Goal: Transaction & Acquisition: Book appointment/travel/reservation

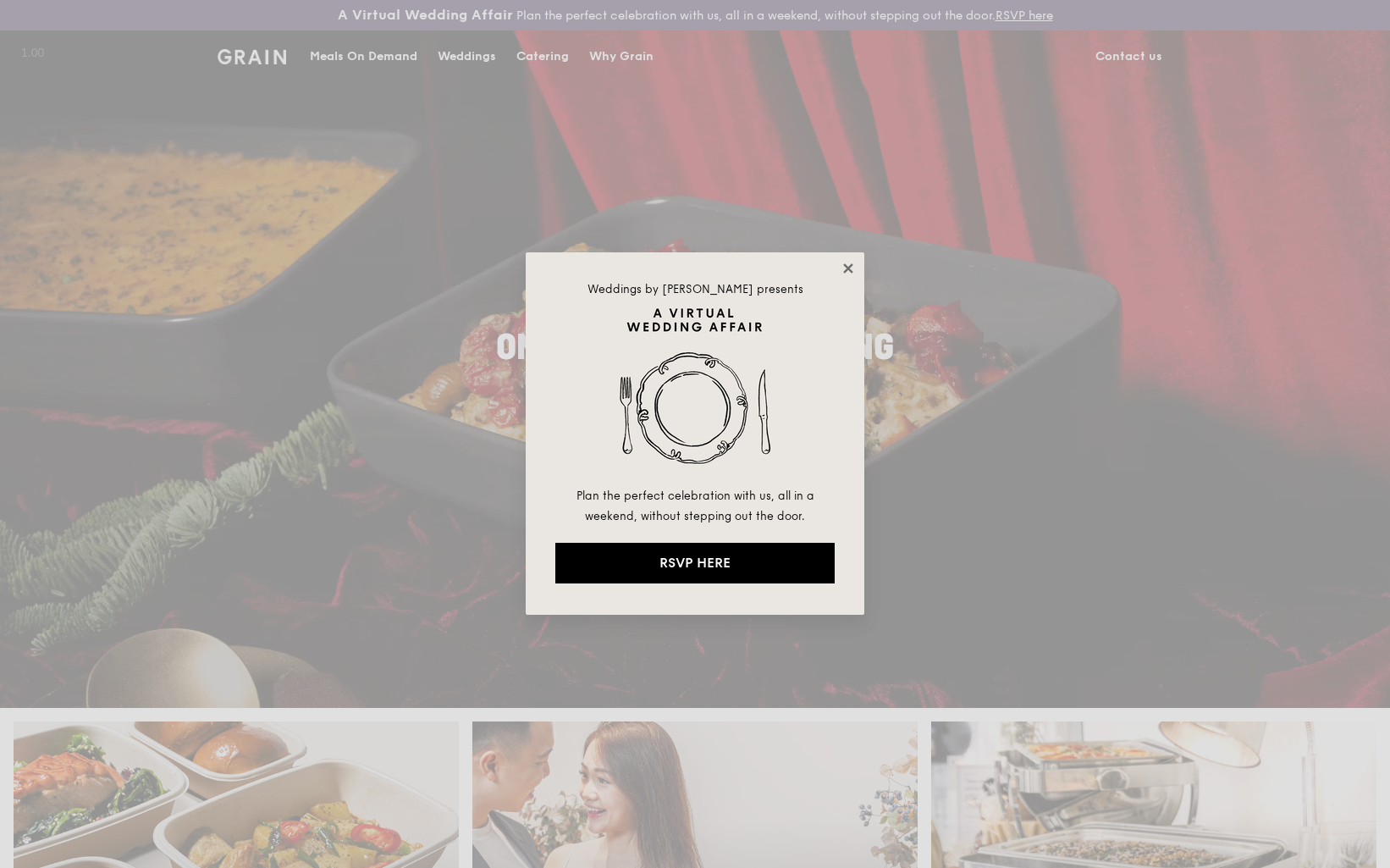
click at [850, 275] on icon at bounding box center [848, 268] width 15 height 15
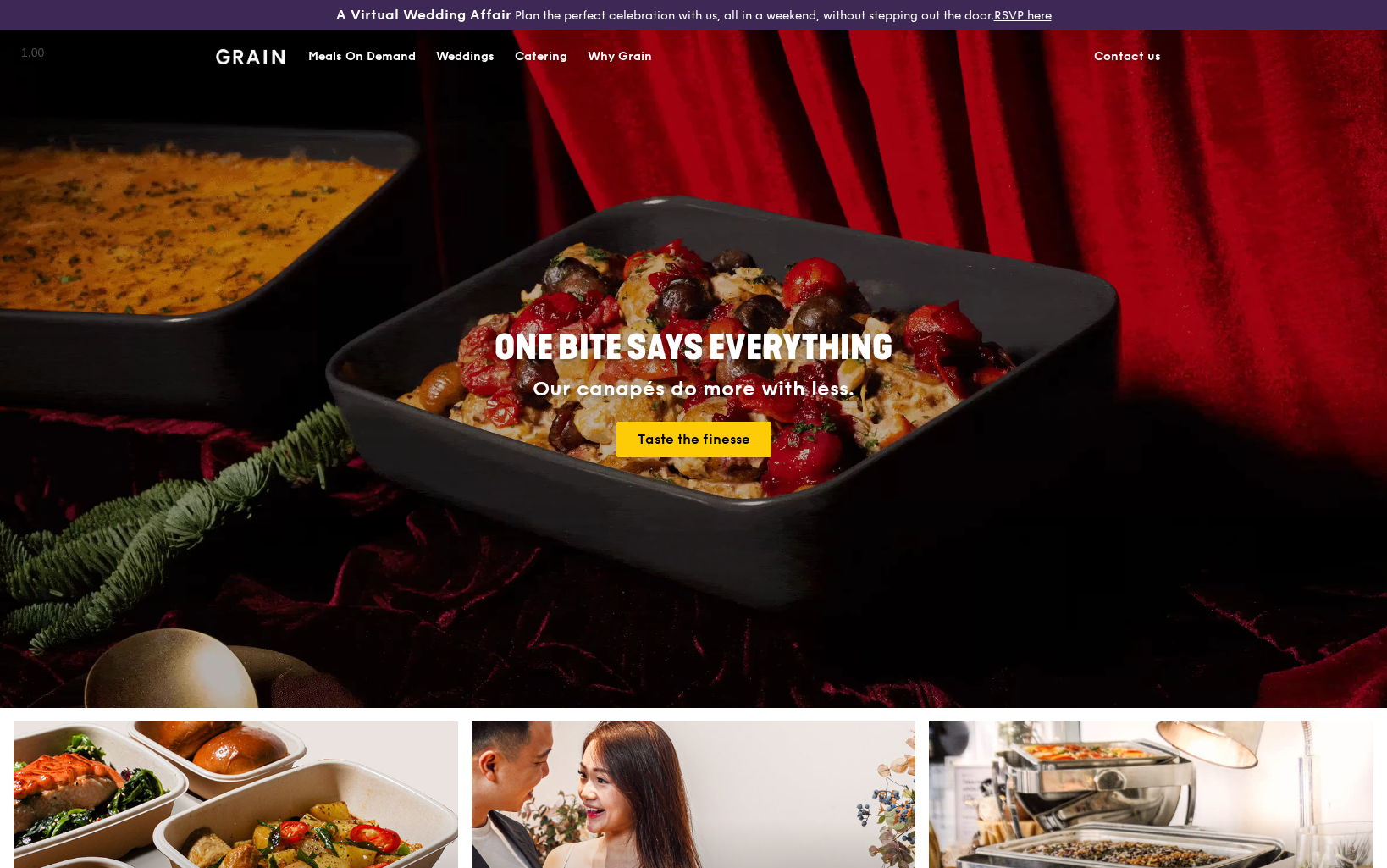
click at [563, 60] on div "Catering" at bounding box center [541, 57] width 53 height 51
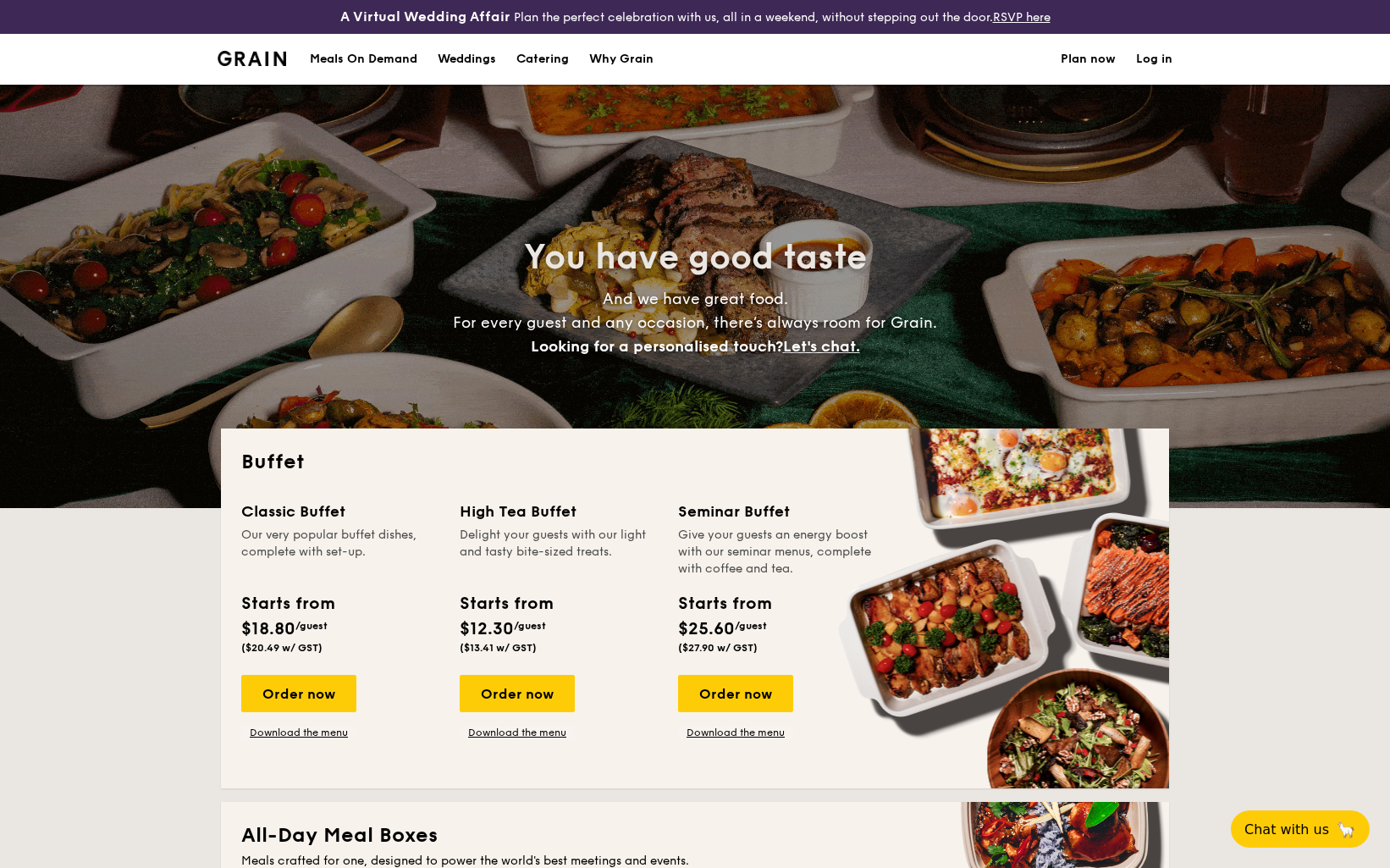
select select
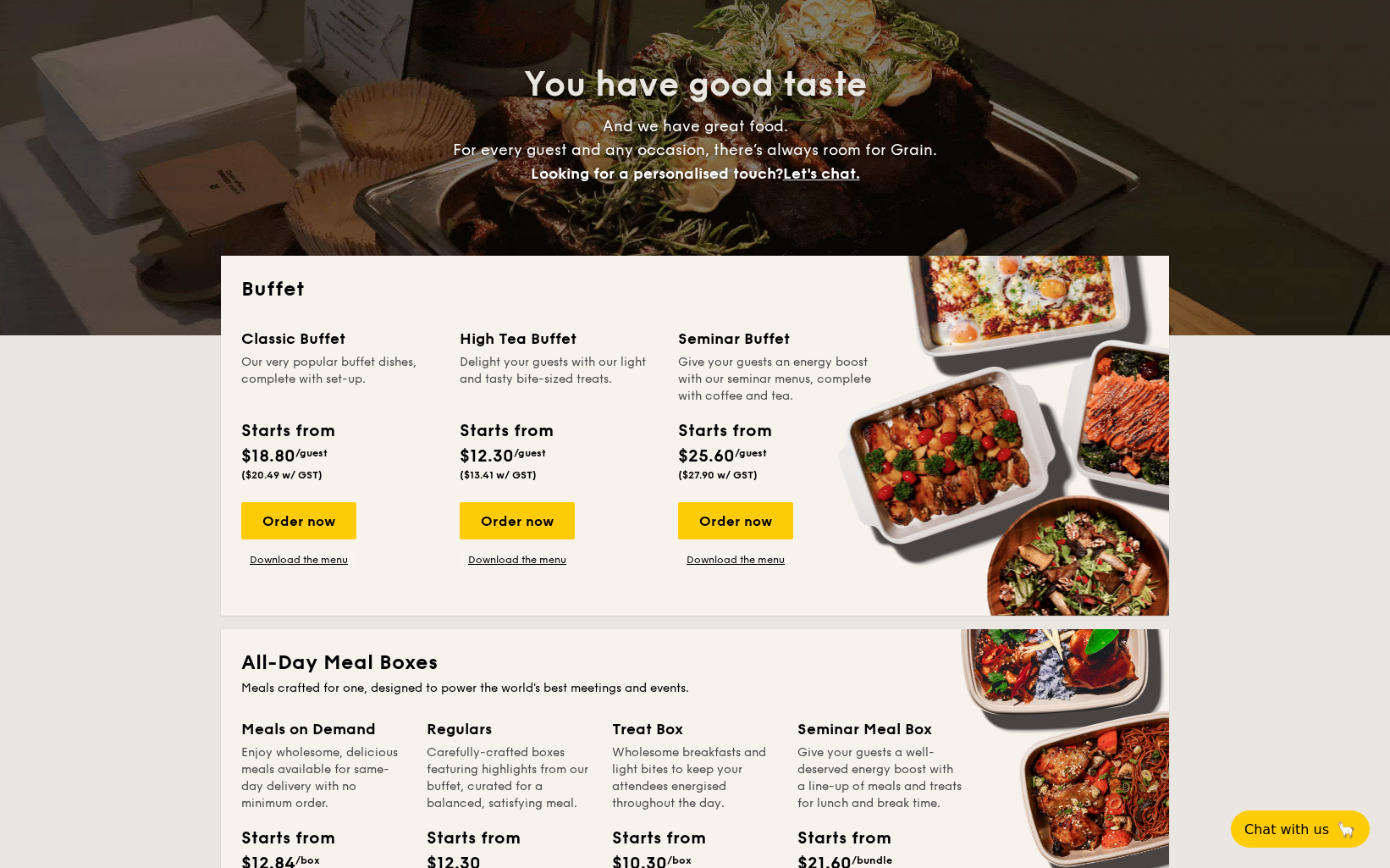
scroll to position [174, 0]
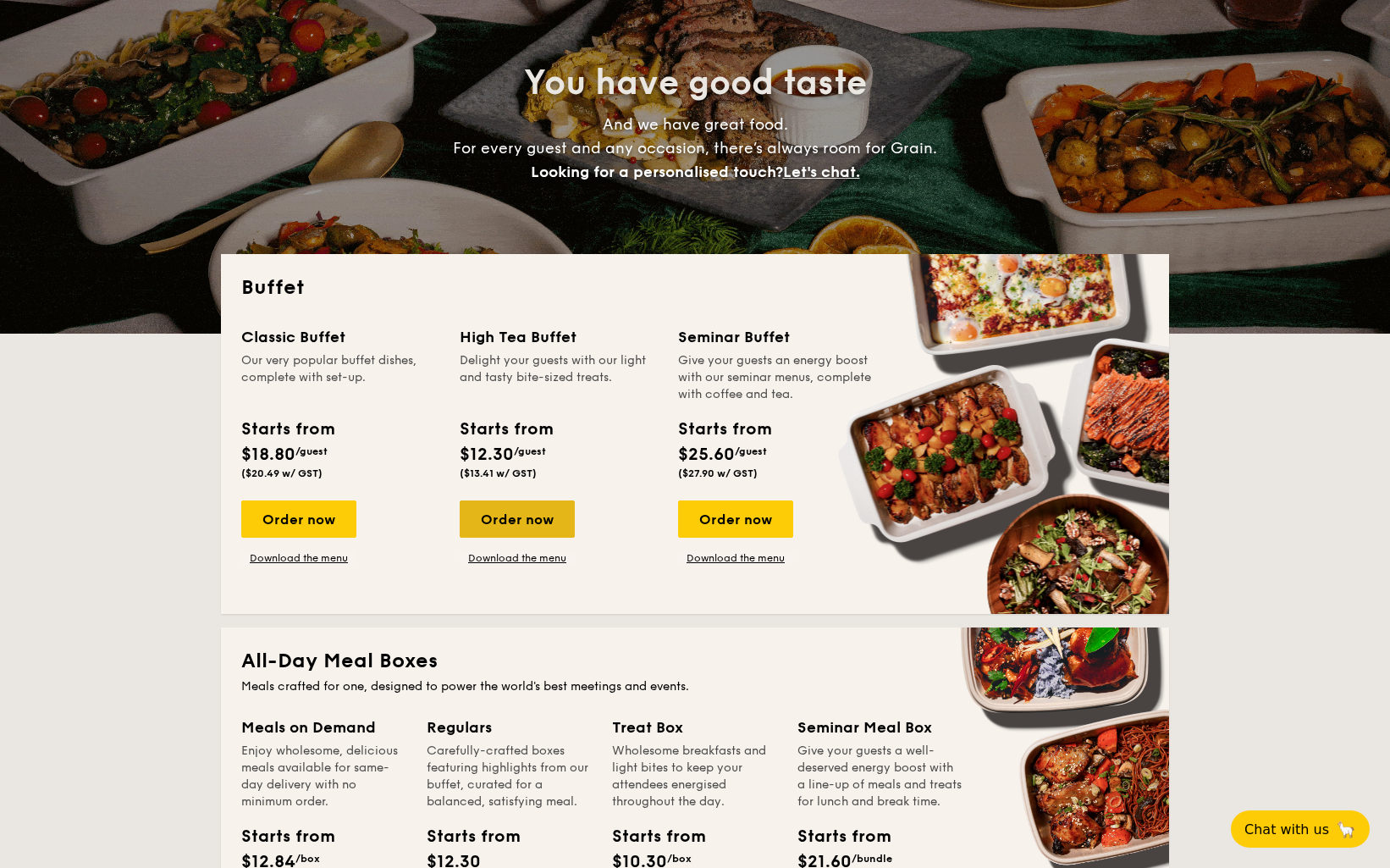
click at [526, 532] on div "Order now" at bounding box center [517, 519] width 115 height 37
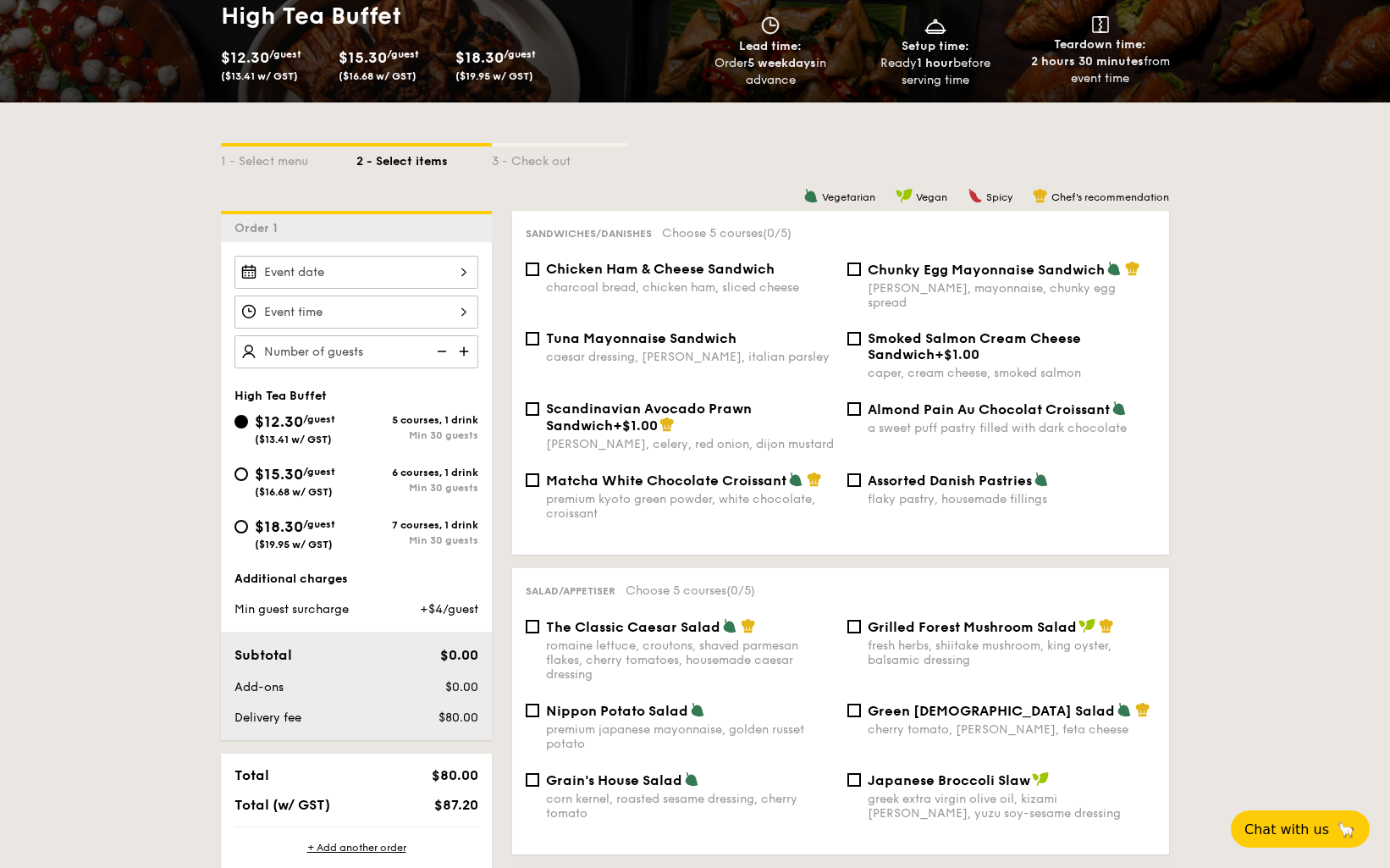
scroll to position [302, 0]
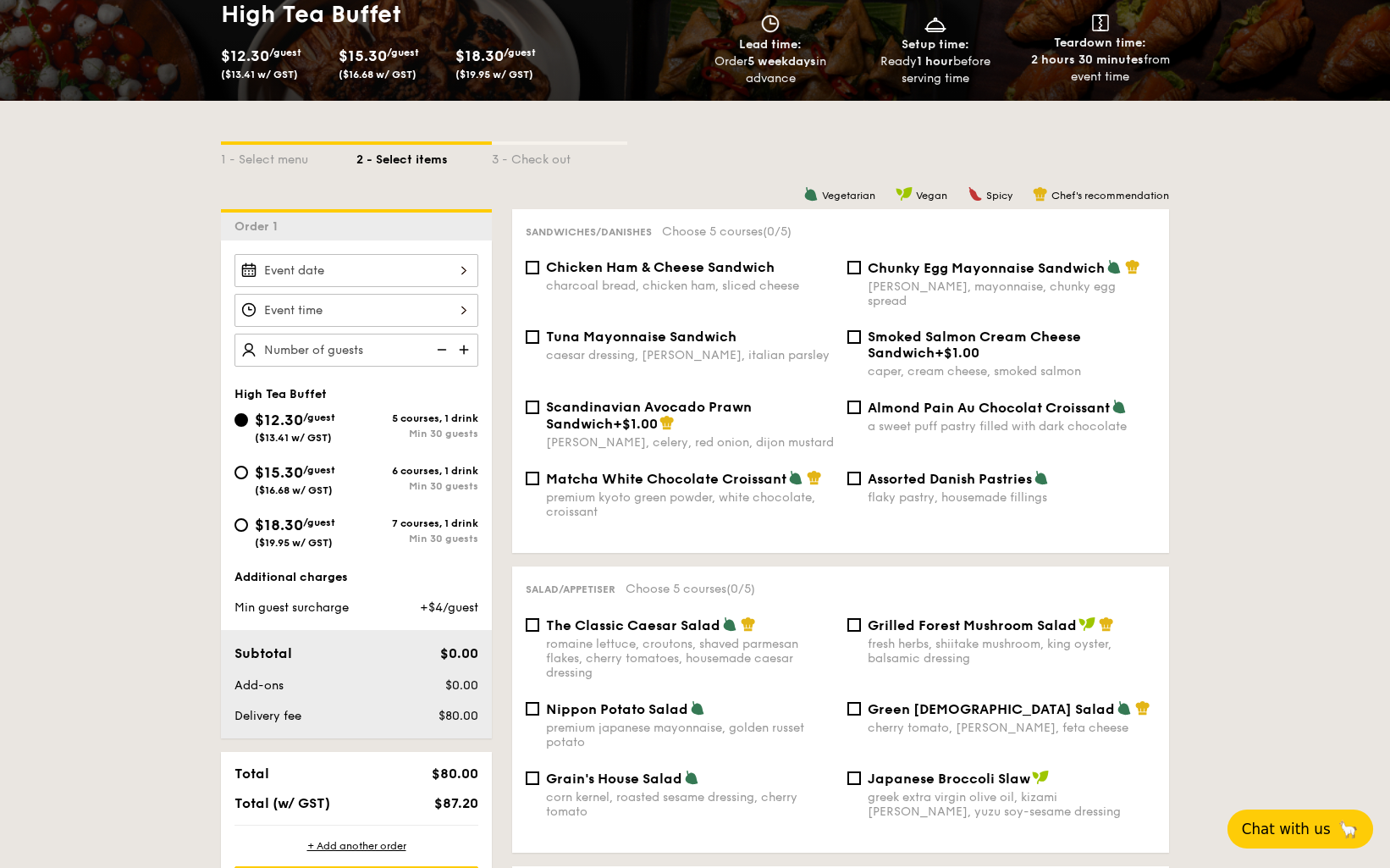
click at [1331, 836] on span "Chat with us" at bounding box center [1286, 828] width 89 height 17
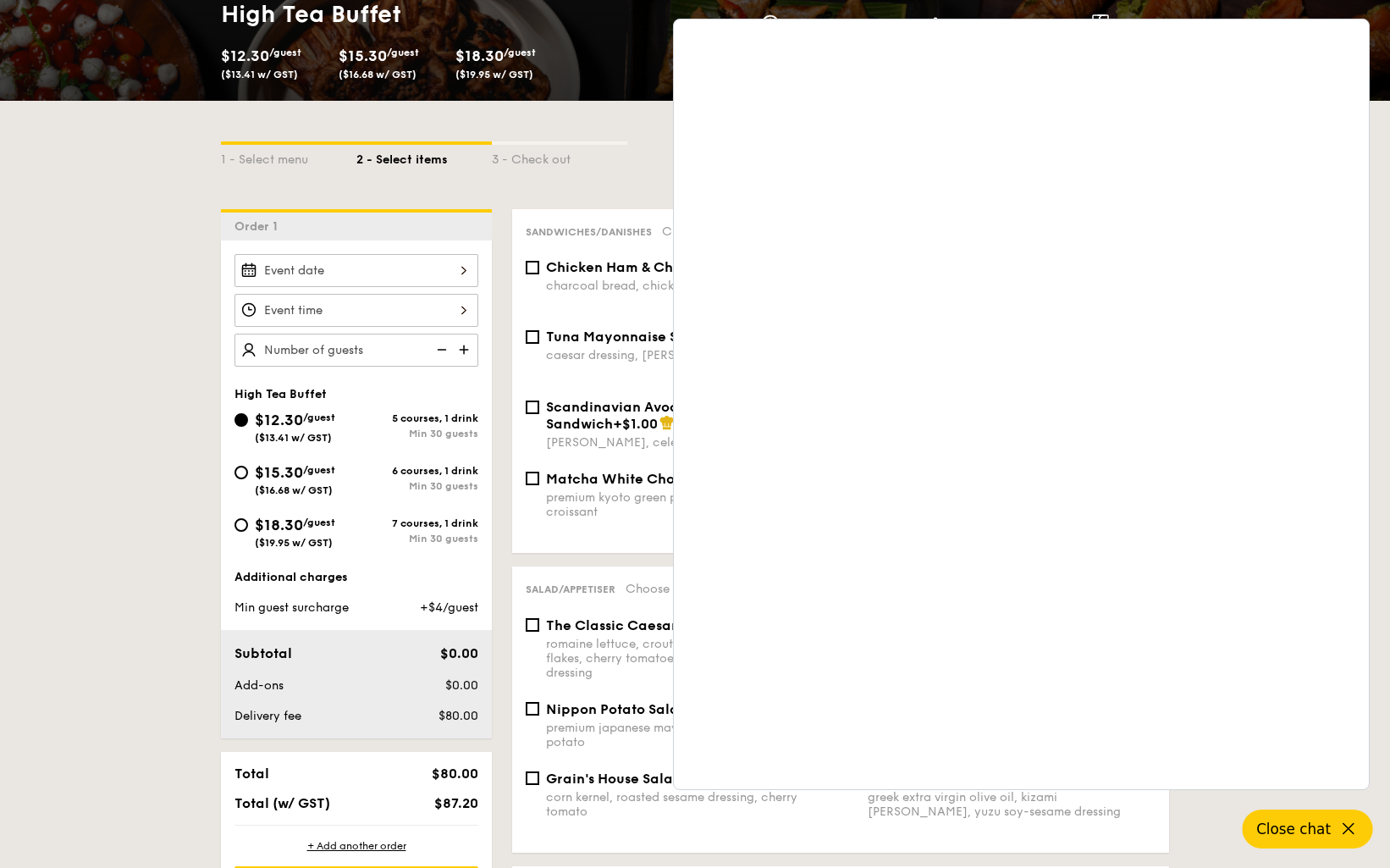
click at [512, 195] on div "Vegetarian Vegan Spicy Chef's recommendation" at bounding box center [840, 194] width 657 height 16
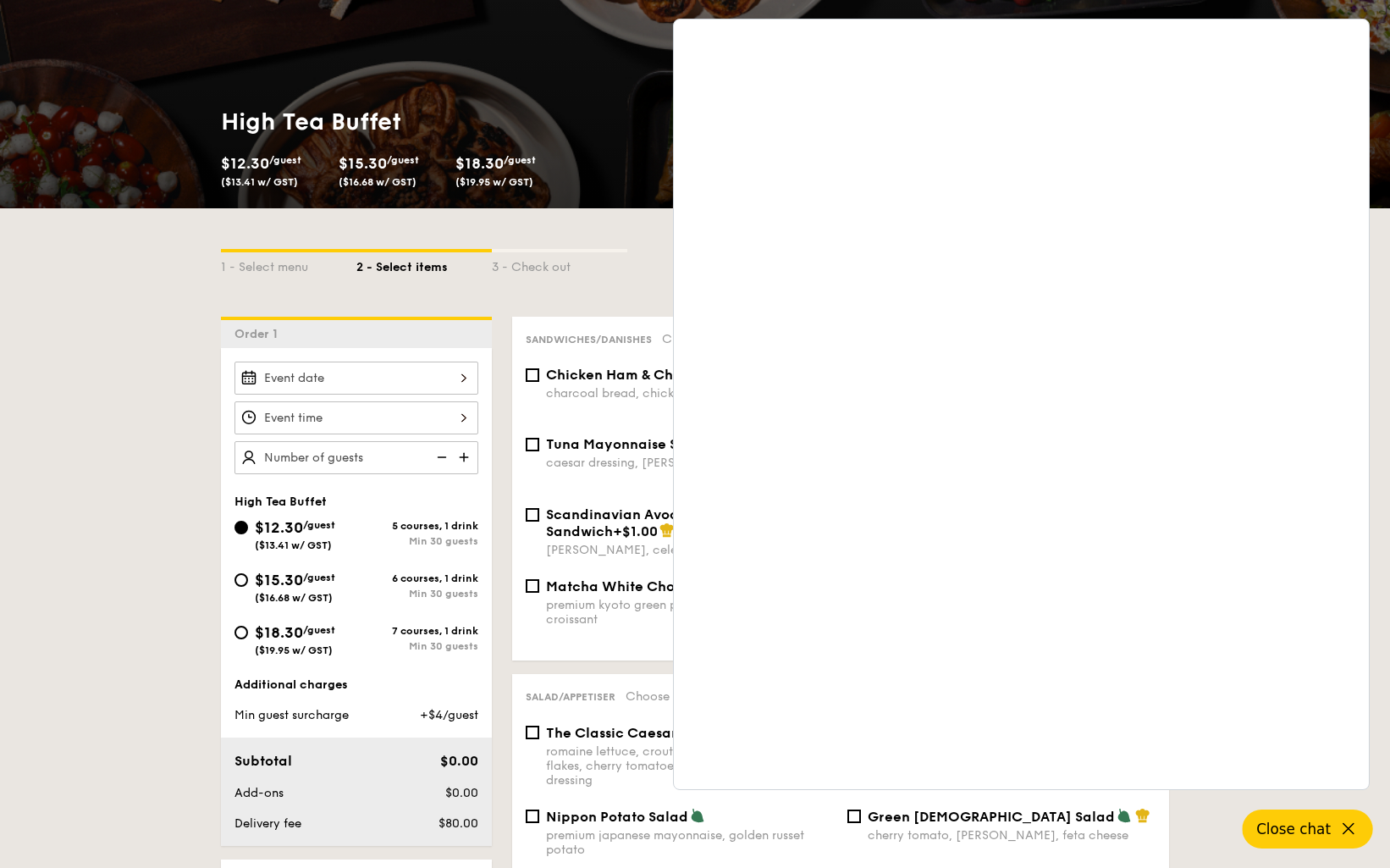
scroll to position [168, 0]
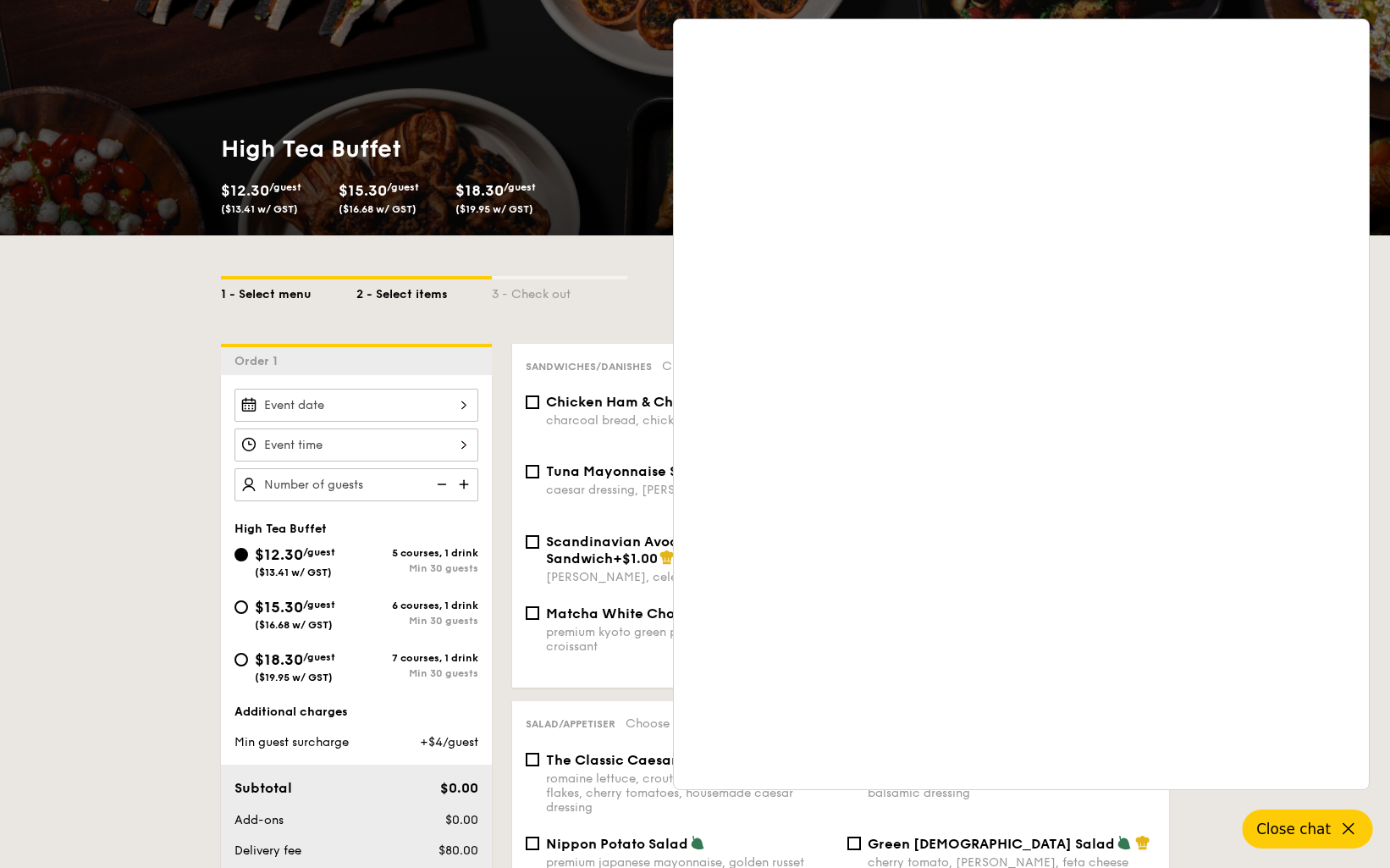
click at [247, 294] on div "1 - Select menu" at bounding box center [288, 292] width 135 height 24
select select
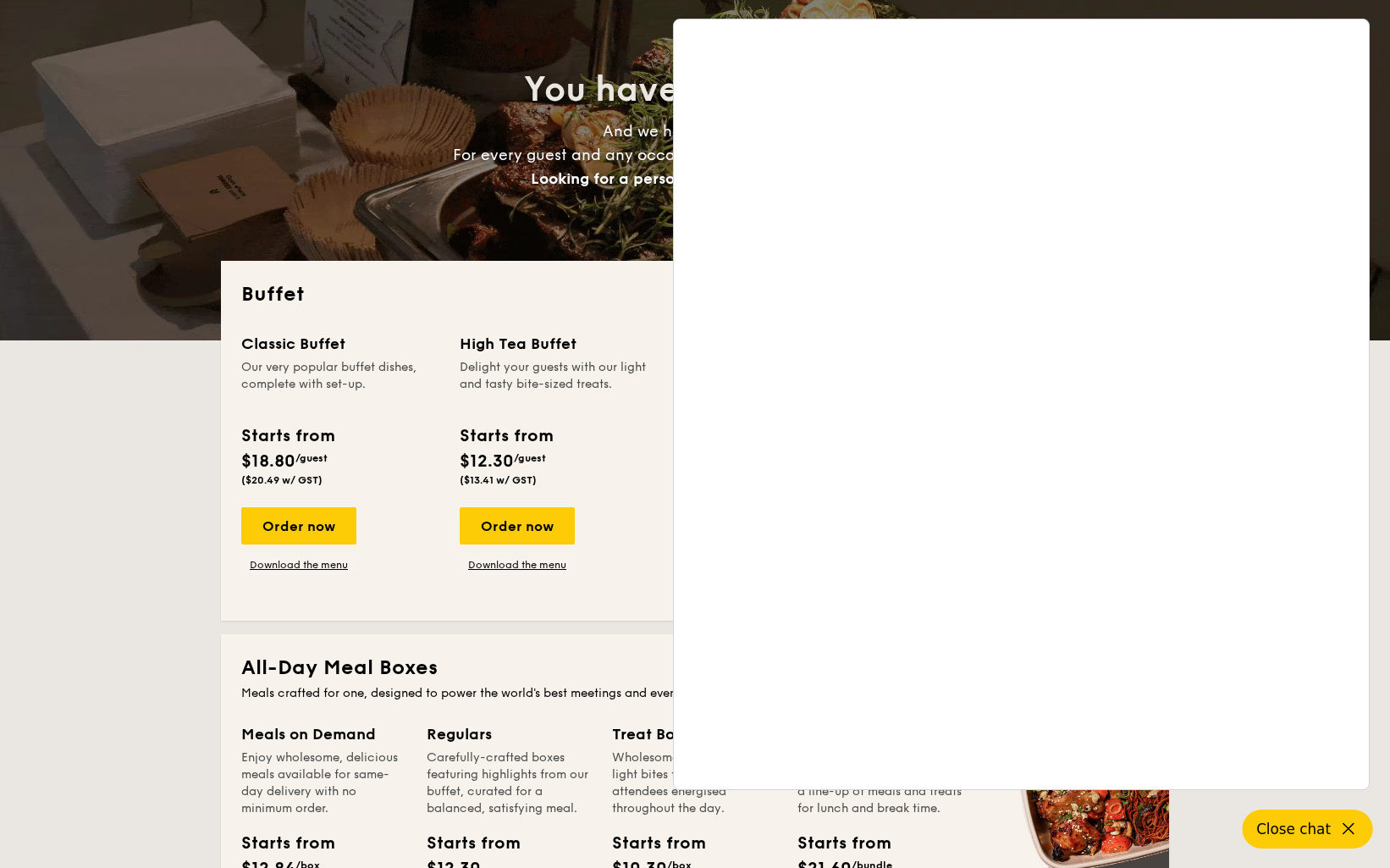
click at [1360, 838] on button "Close chat" at bounding box center [1308, 829] width 131 height 39
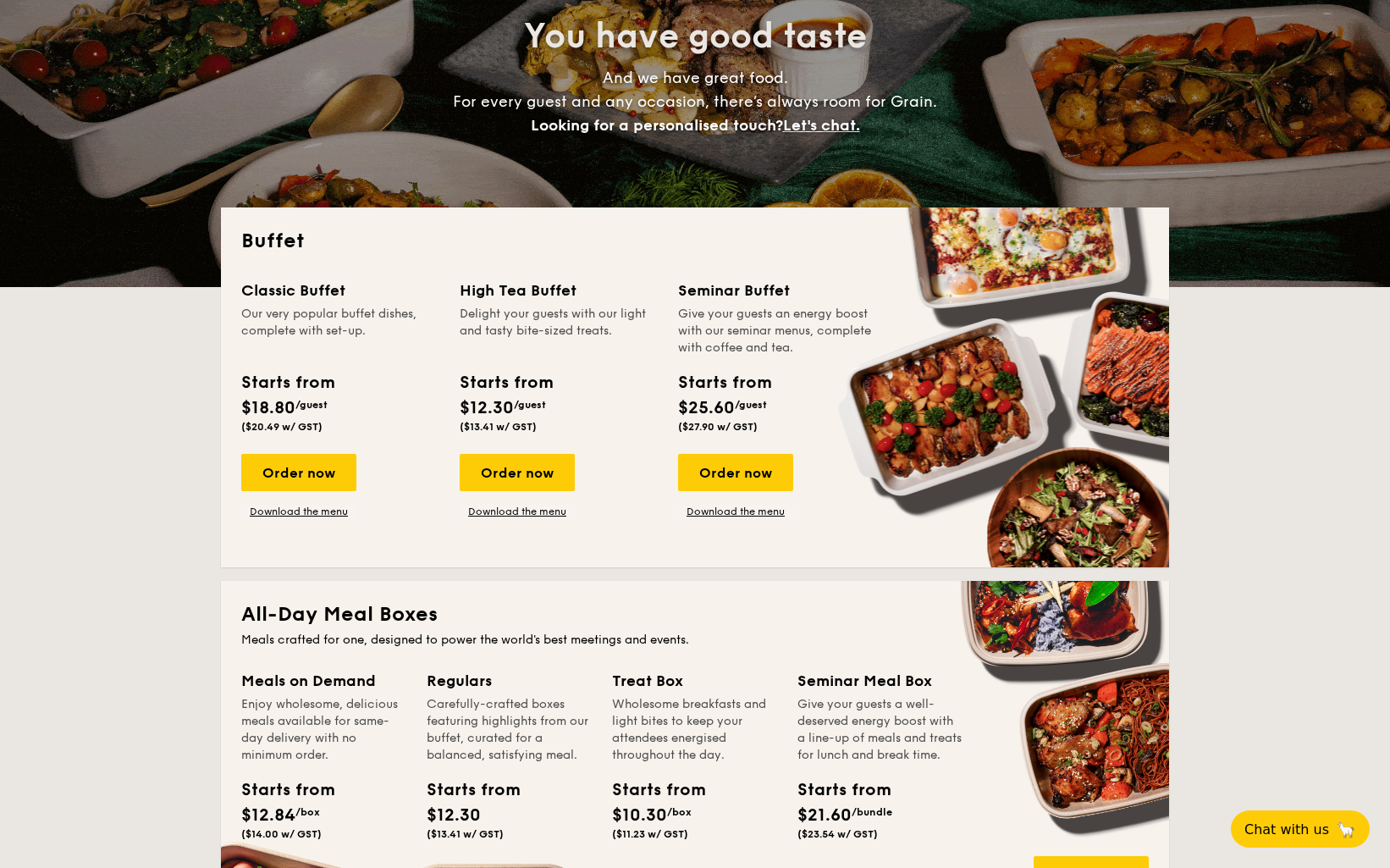
scroll to position [453, 0]
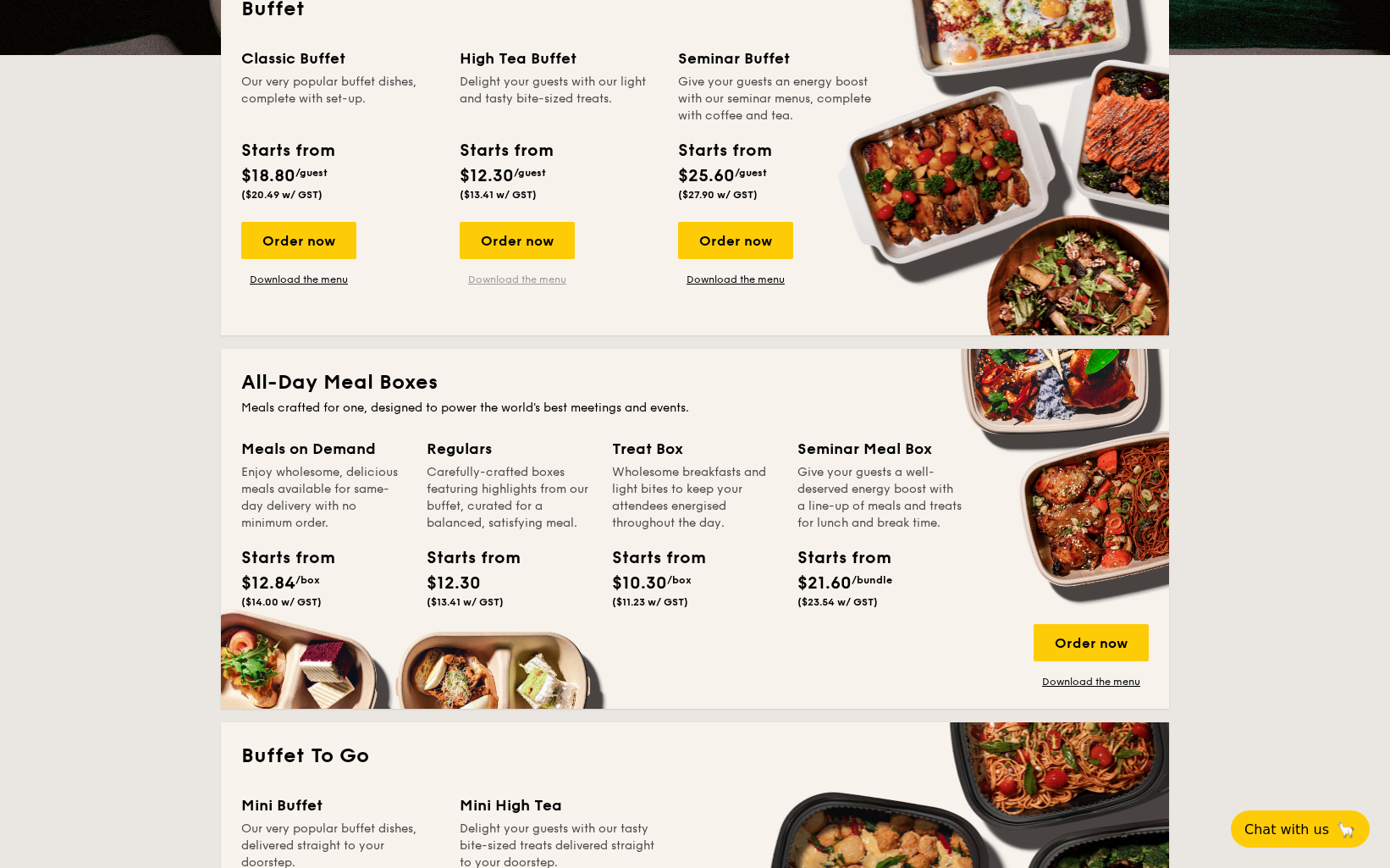
click at [532, 279] on link "Download the menu" at bounding box center [517, 279] width 115 height 14
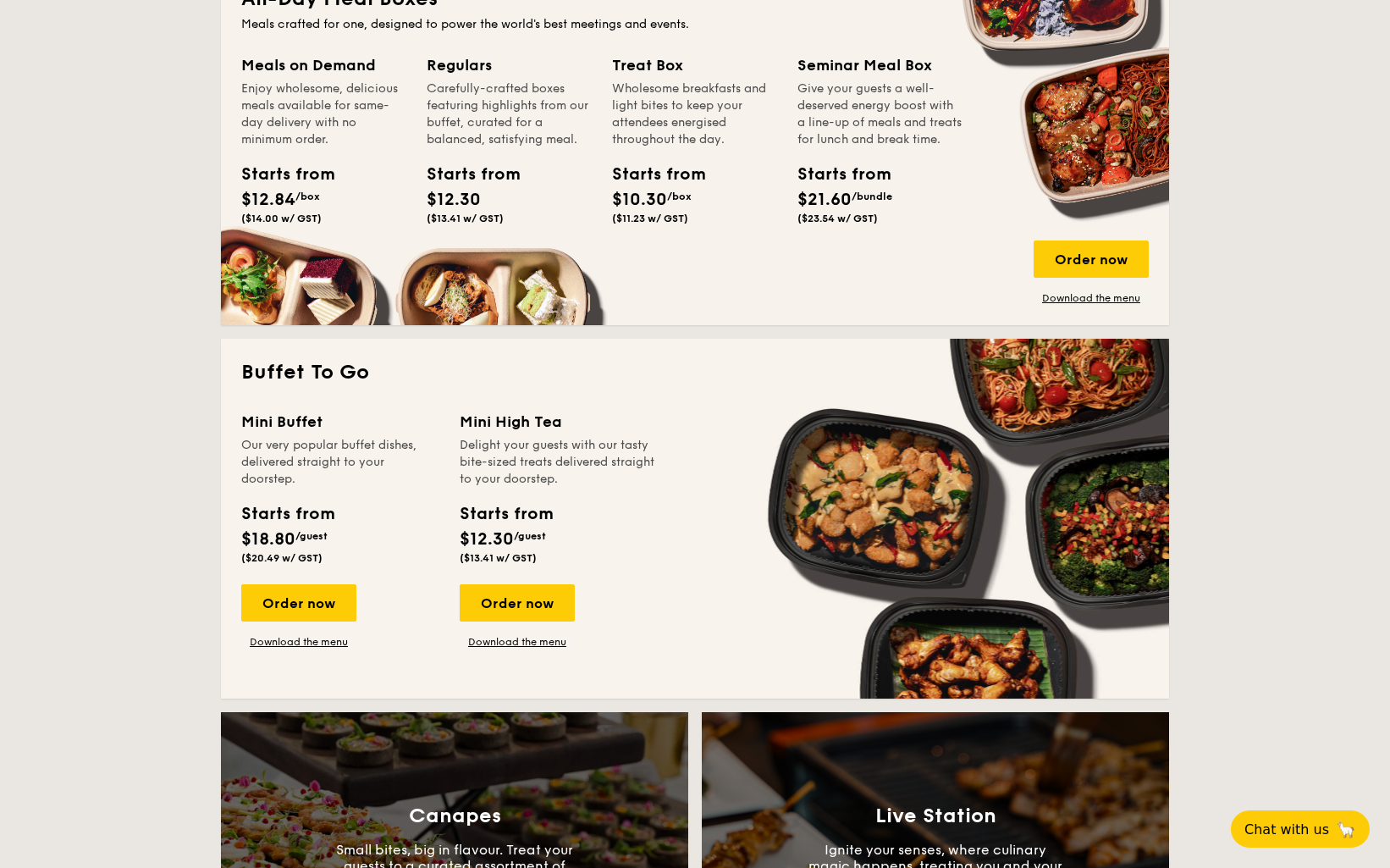
scroll to position [837, 0]
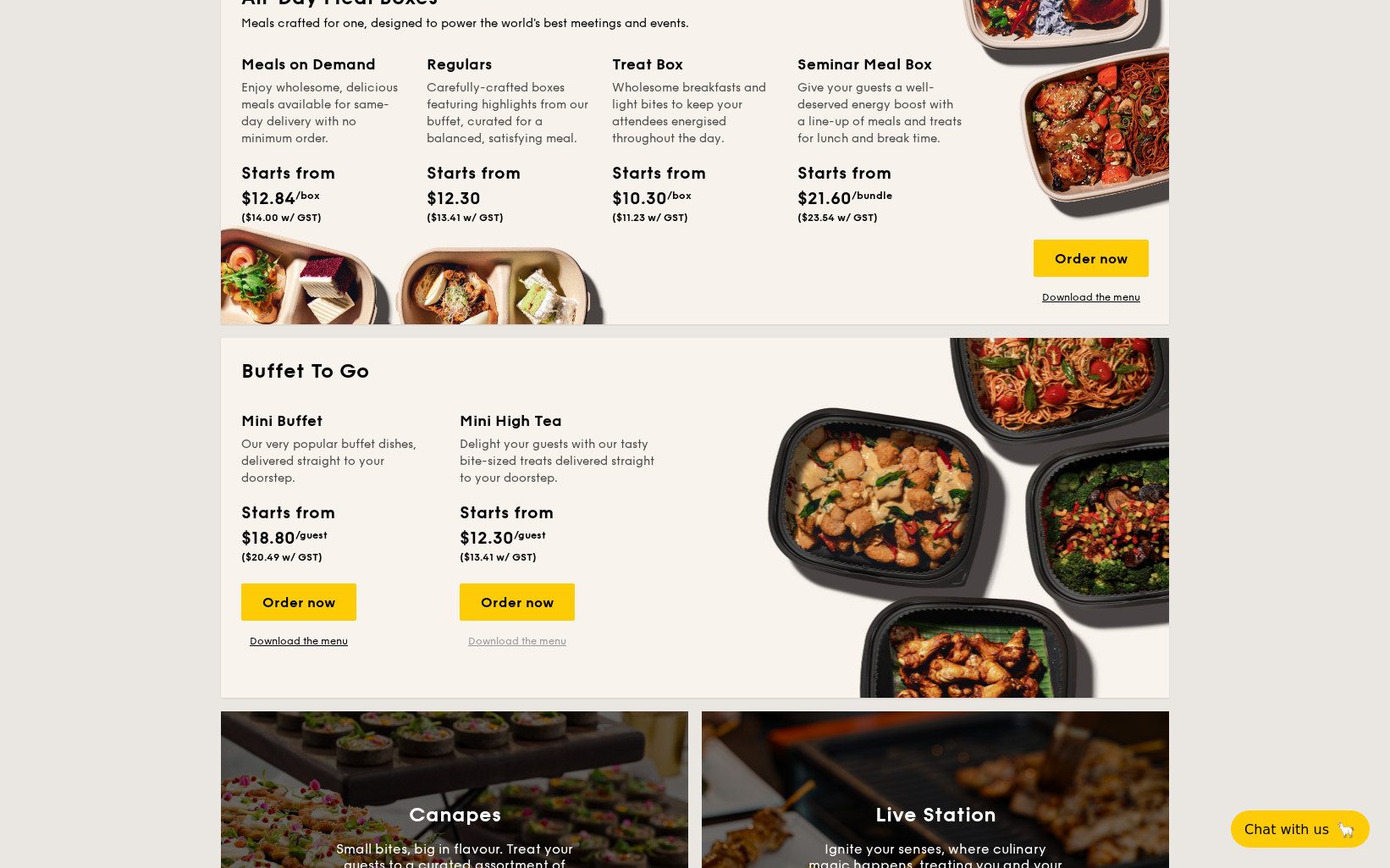
click at [538, 639] on link "Download the menu" at bounding box center [517, 640] width 115 height 14
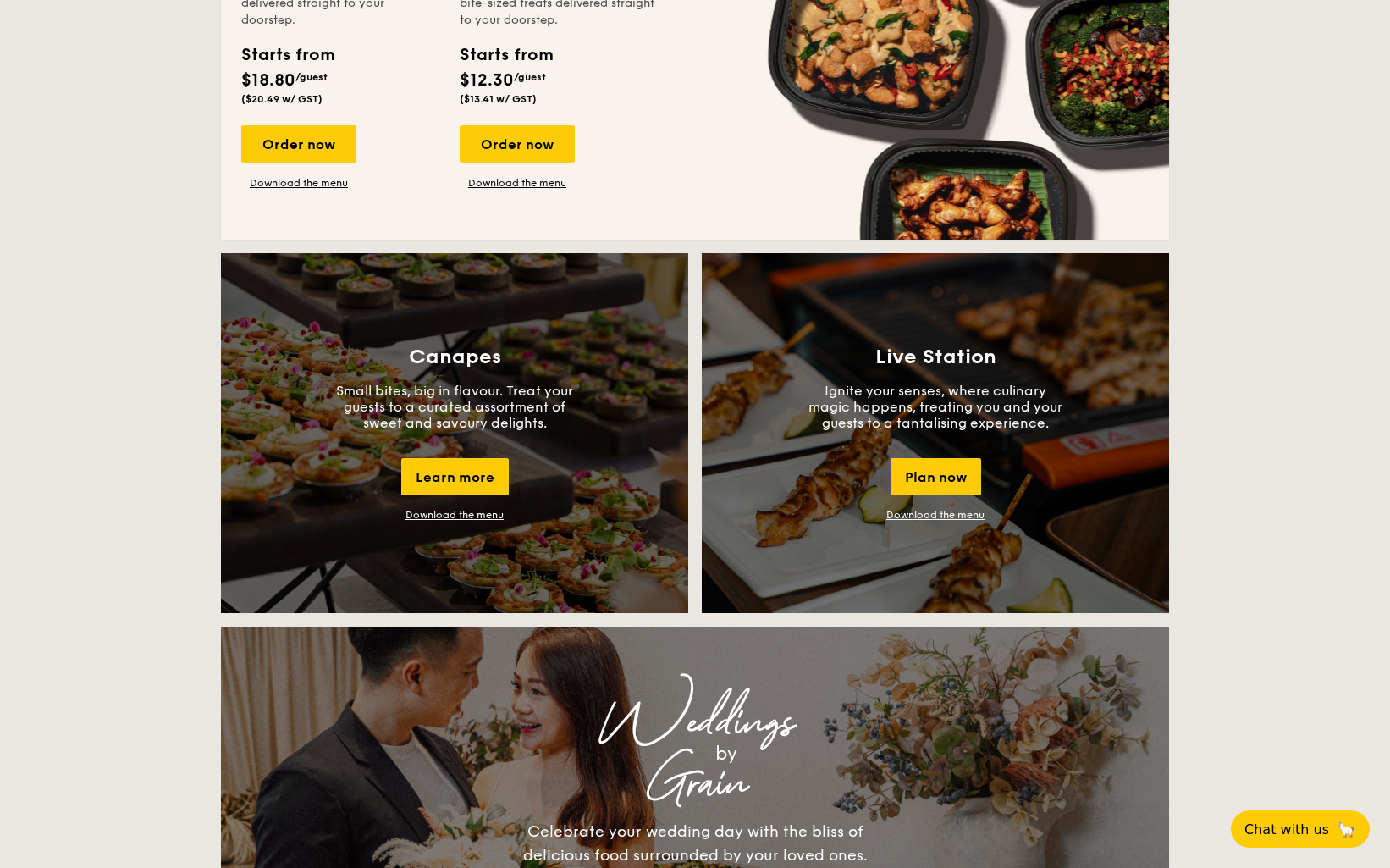
scroll to position [1311, 0]
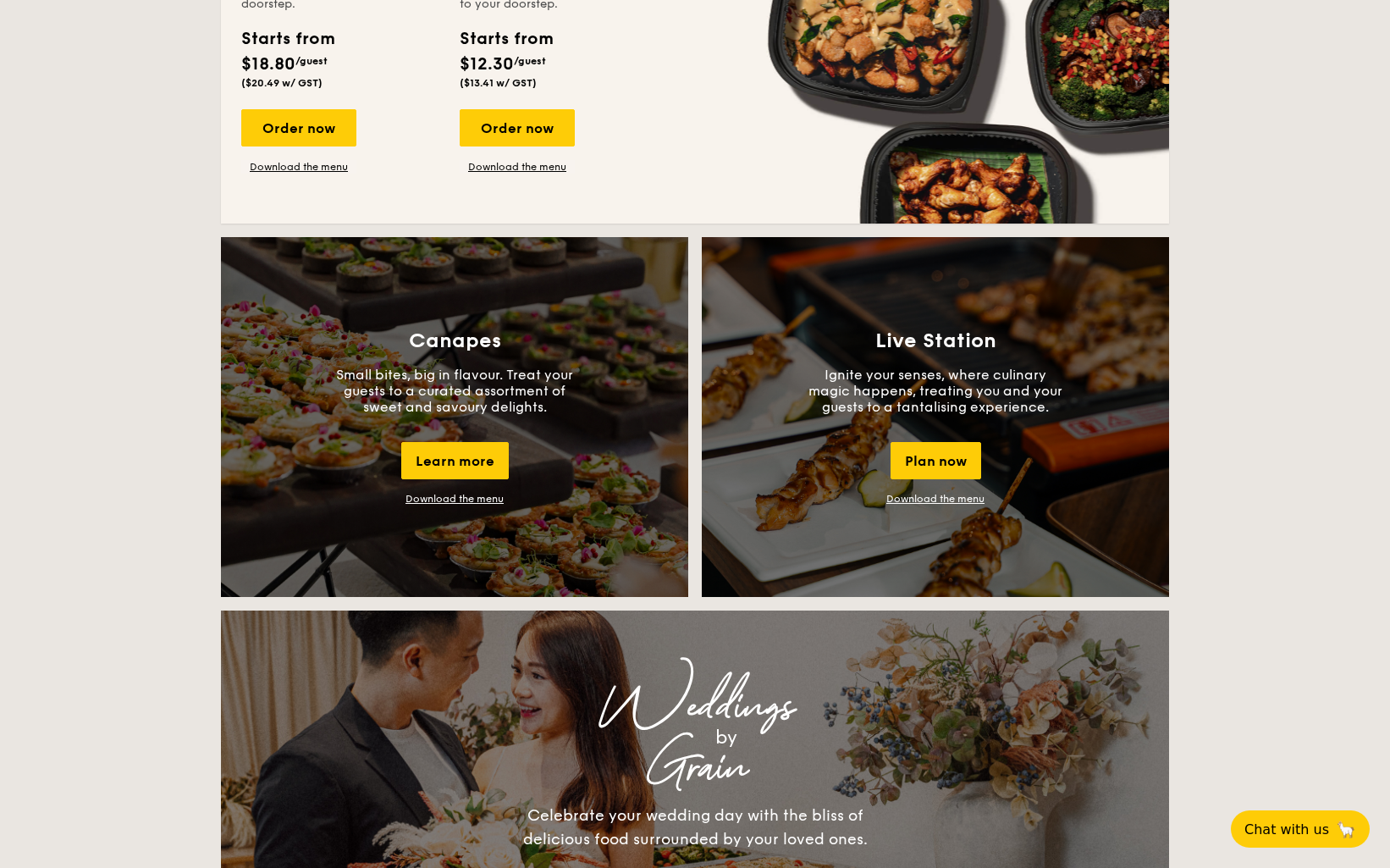
click at [478, 501] on link "Download the menu" at bounding box center [455, 498] width 98 height 12
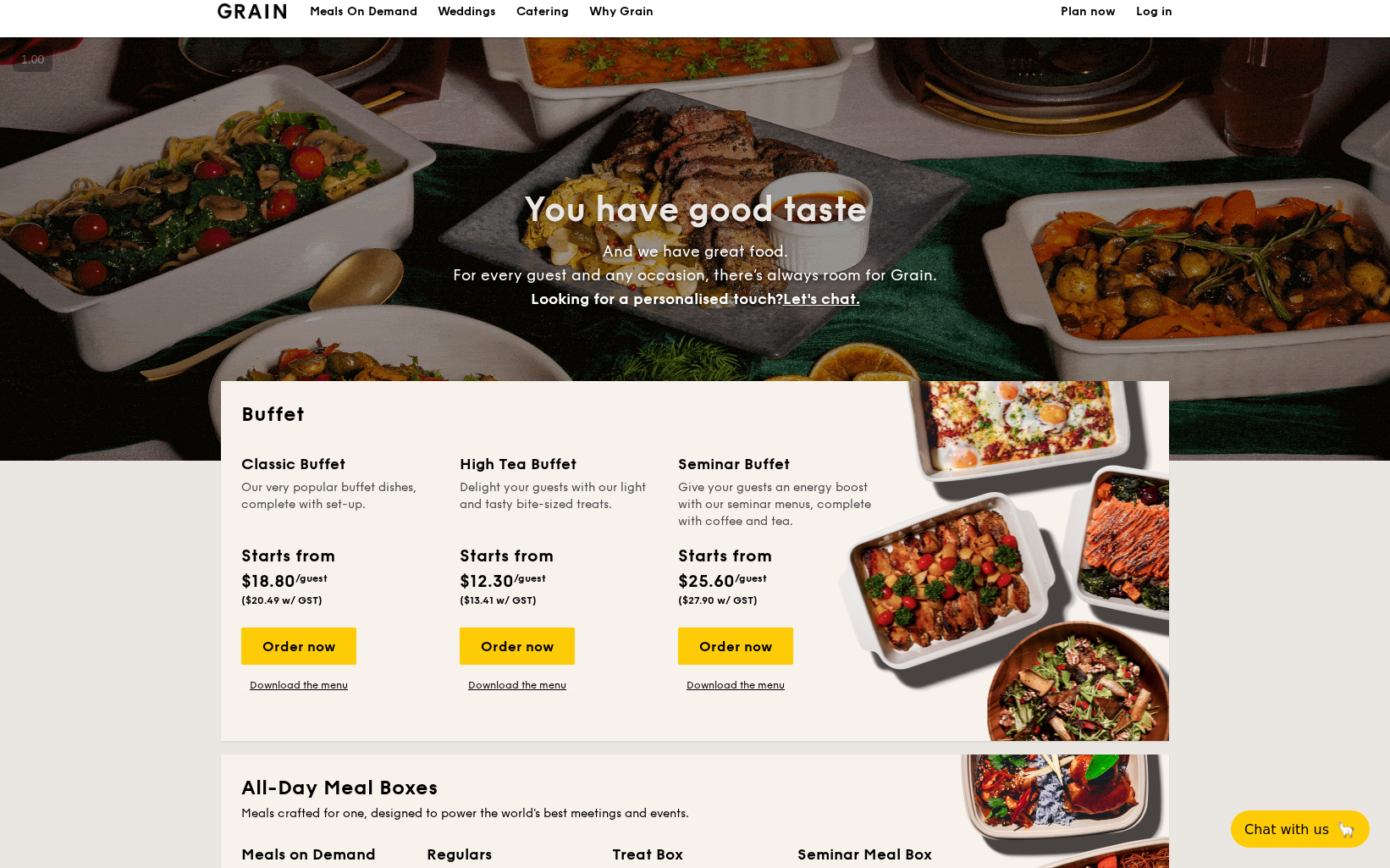
scroll to position [19, 0]
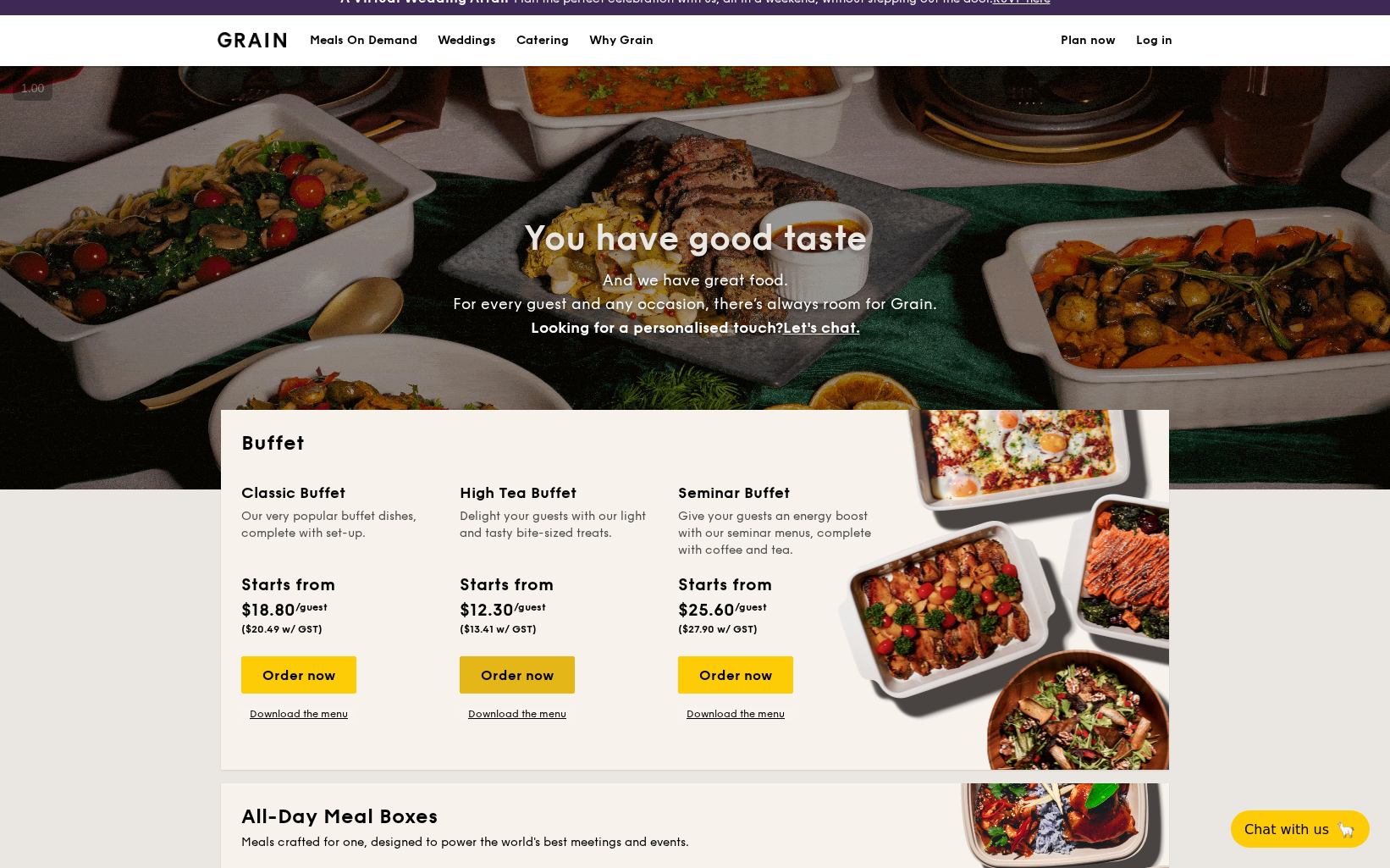
click at [543, 684] on div "Order now" at bounding box center [517, 674] width 115 height 37
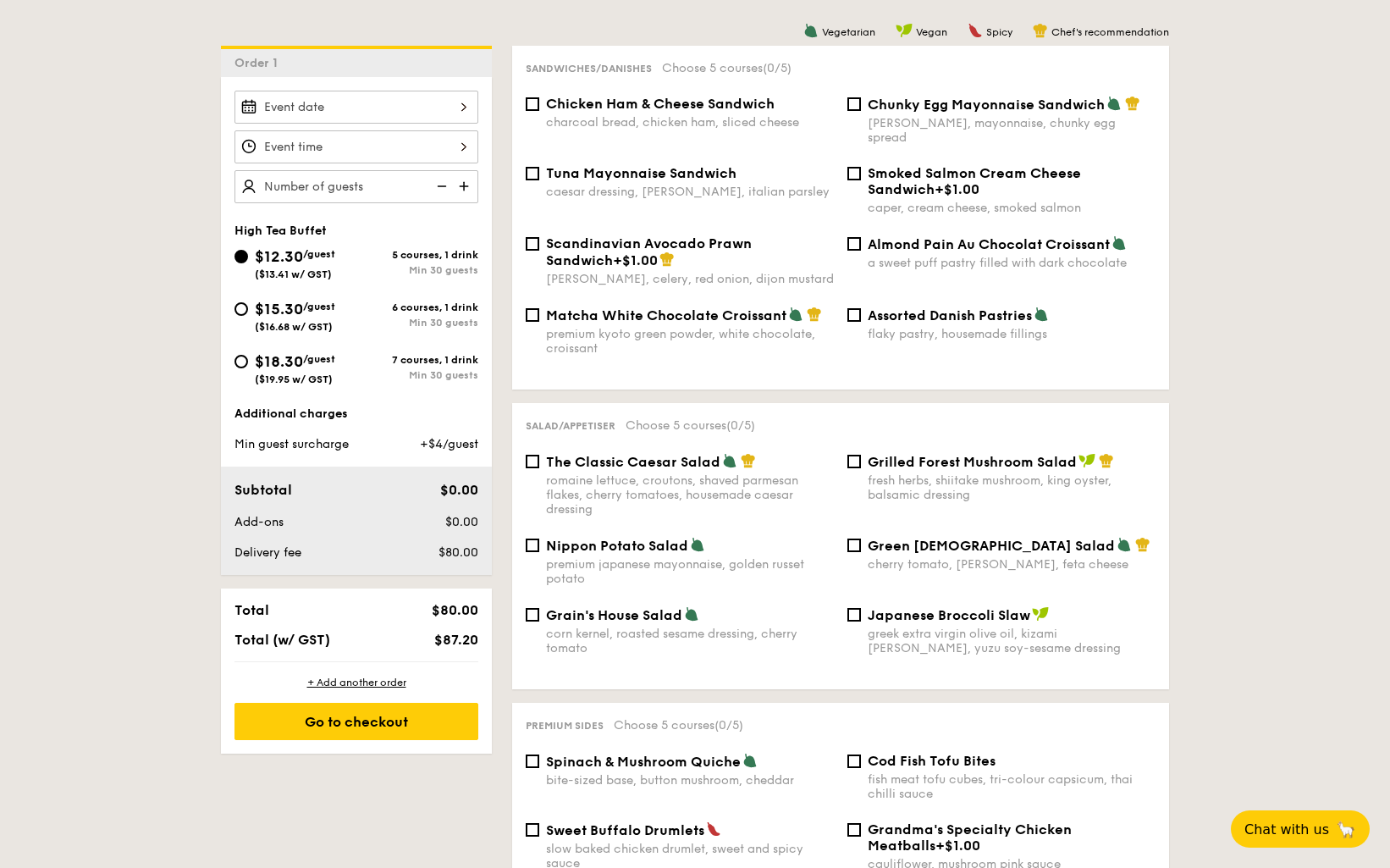
scroll to position [482, 0]
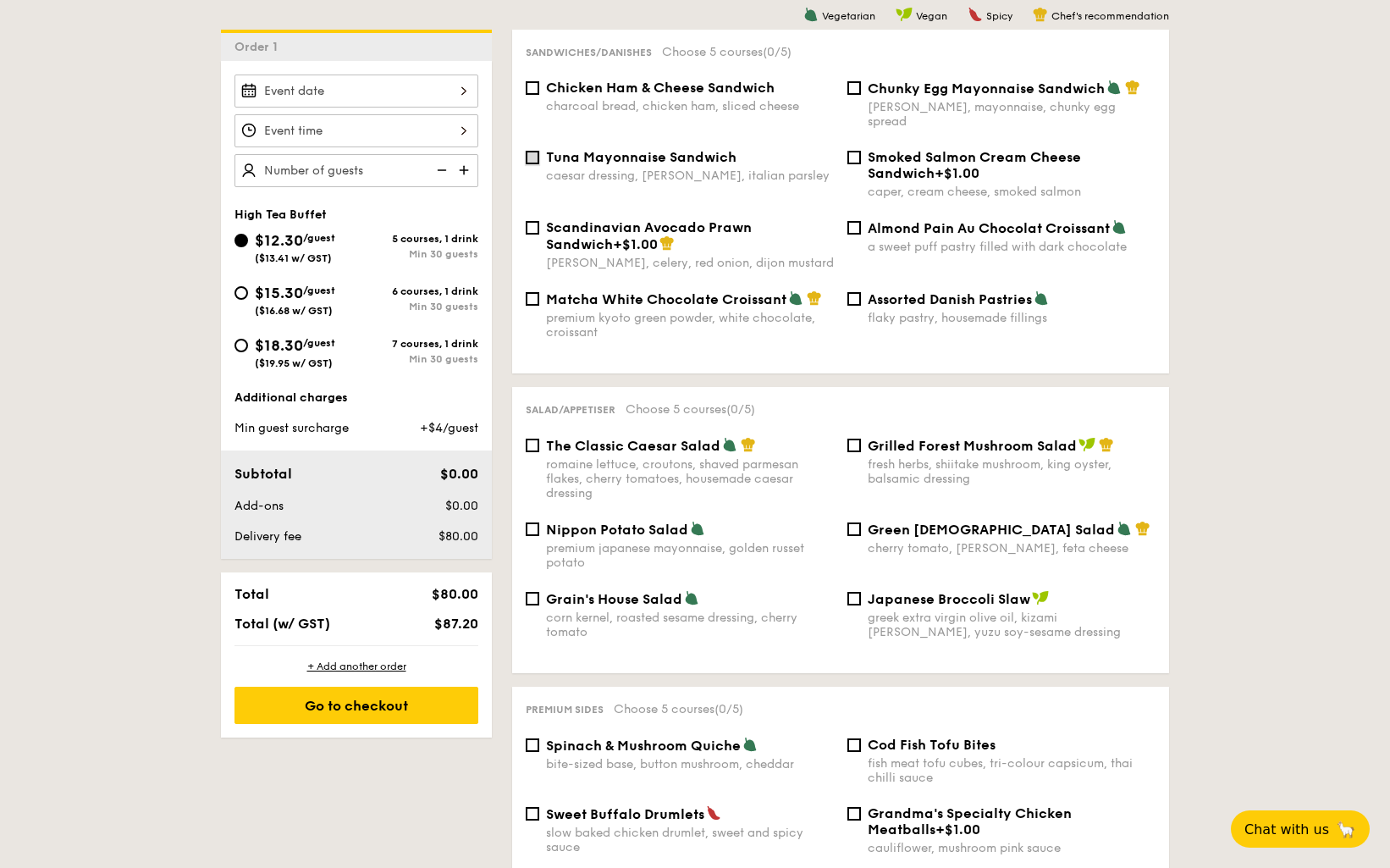
click at [538, 151] on input "Tuna Mayonnaise Sandwich caesar dressing, gherkin, italian parsley" at bounding box center [532, 157] width 14 height 14
checkbox input "false"
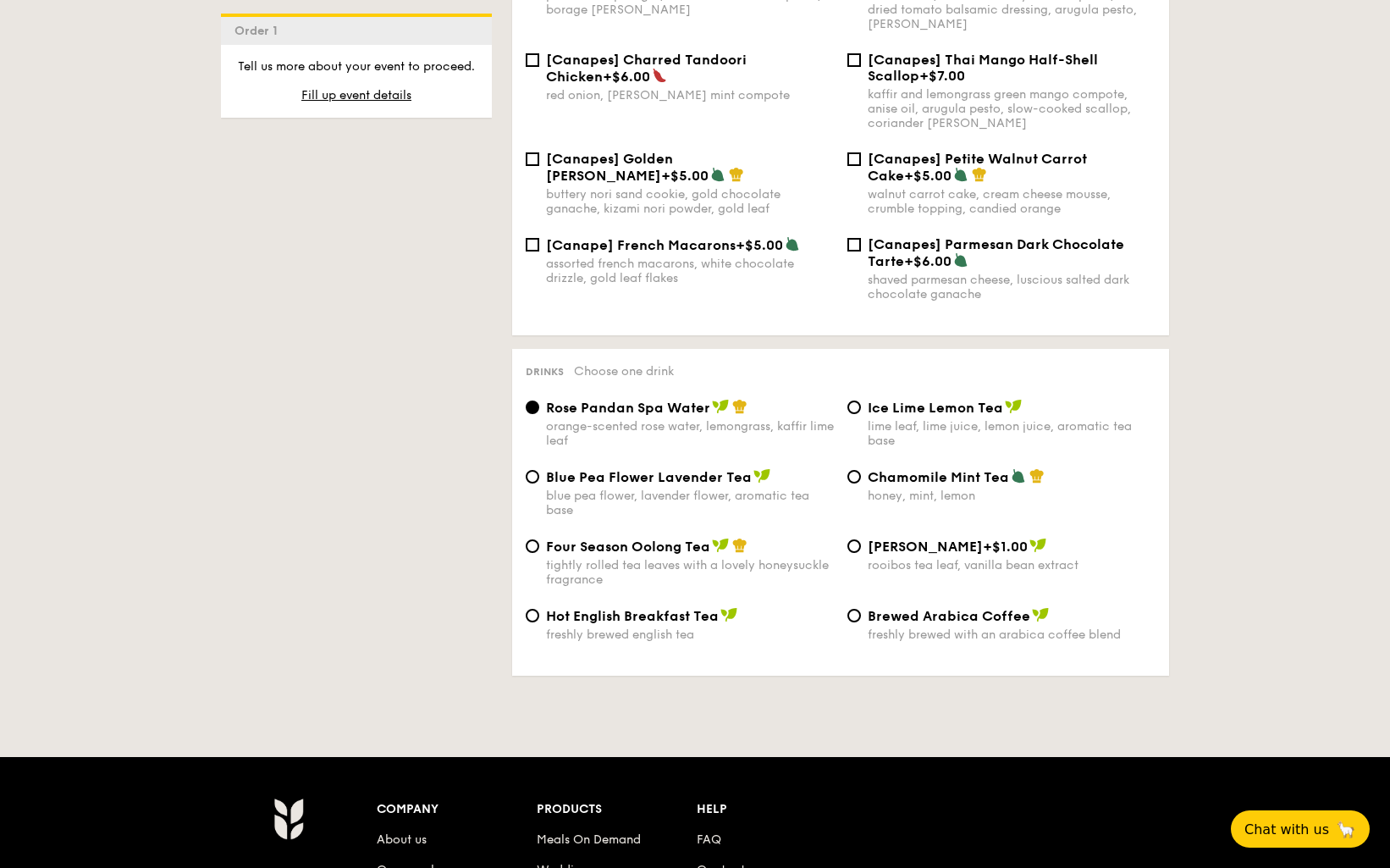
scroll to position [2537, 0]
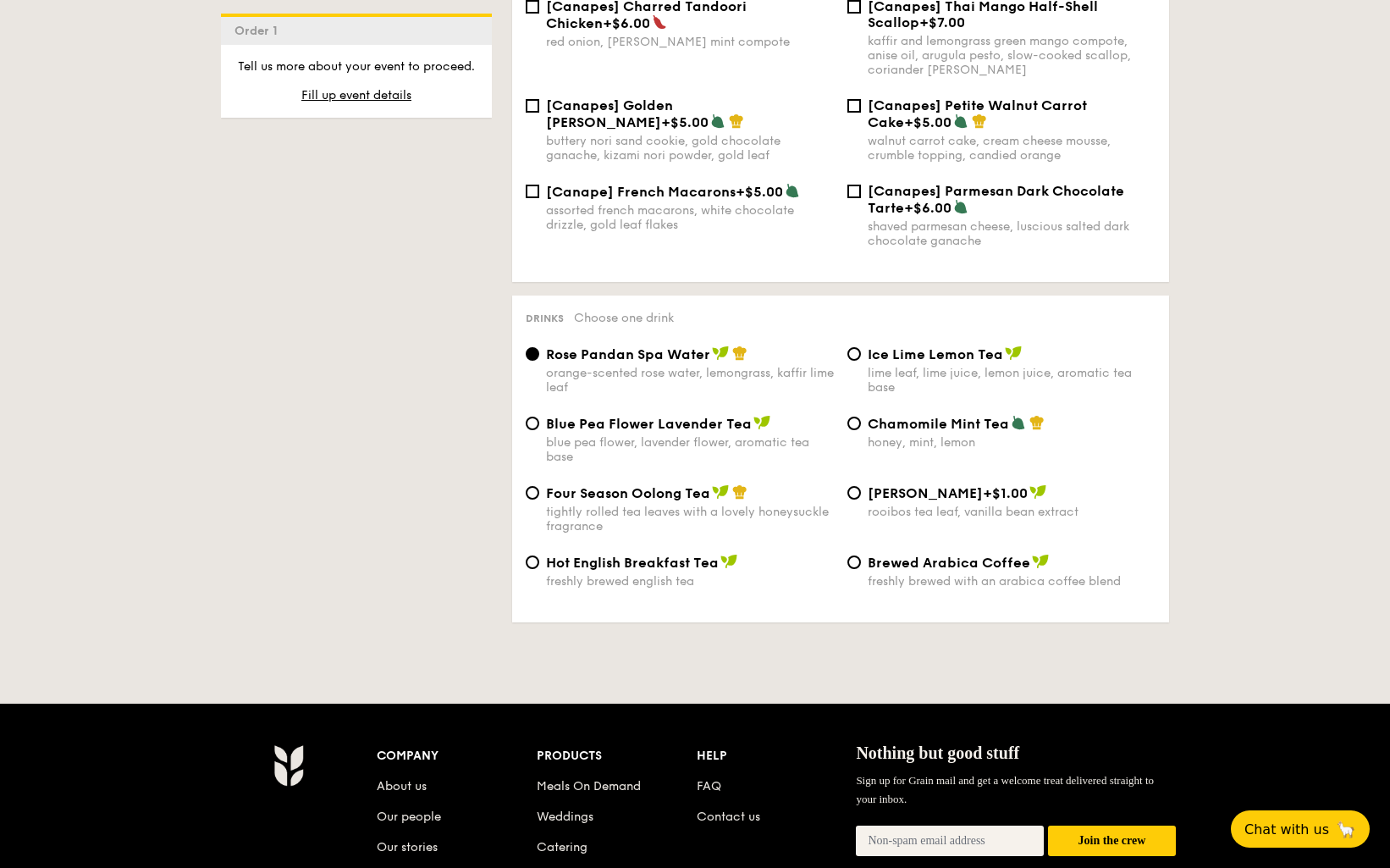
scroll to position [2537, 0]
